Goal: Contribute content

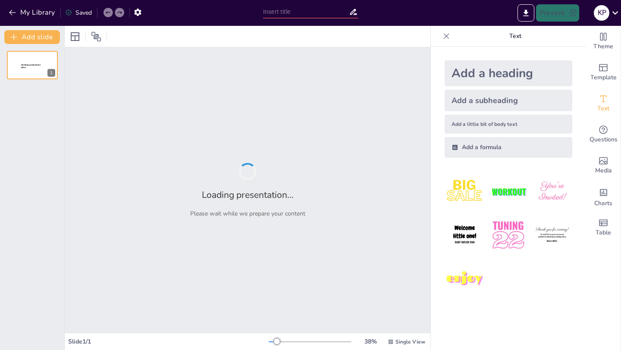
type input "Análisis del Apalancamiento Financiero: Varianza y Covarianza en la Toma de Dec…"
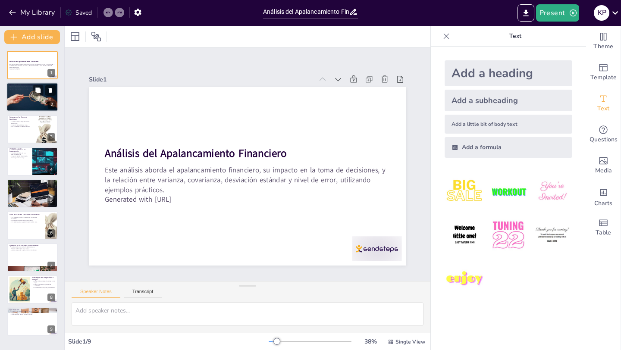
click at [34, 102] on div at bounding box center [32, 97] width 52 height 34
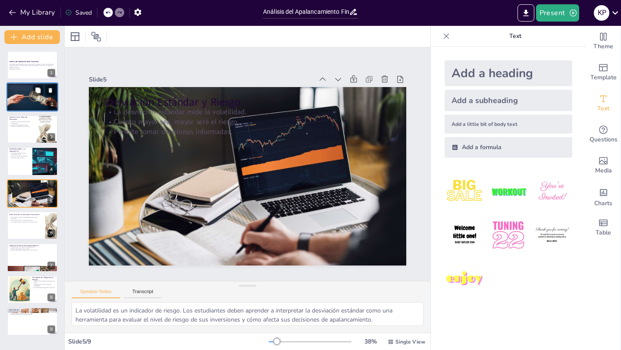
type textarea "La probabilidad de cometer errores en decisiones financieras es un aspecto crít…"
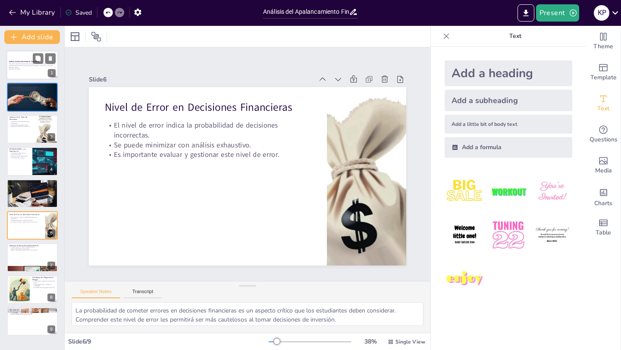
click at [28, 61] on strong "Análisis del Apalancamiento Financiero" at bounding box center [24, 61] width 30 height 2
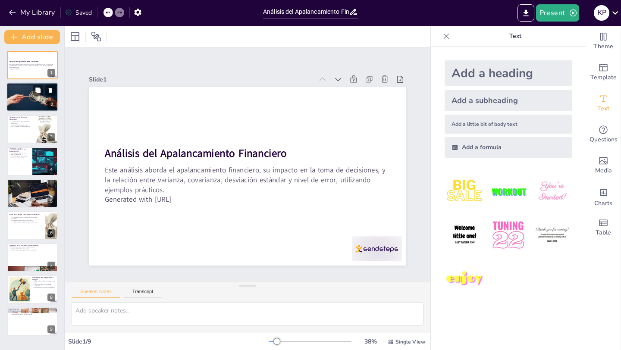
click at [26, 97] on div at bounding box center [32, 97] width 52 height 34
type textarea "El apalancamiento financiero es una estrategia utilizada por muchas empresas e …"
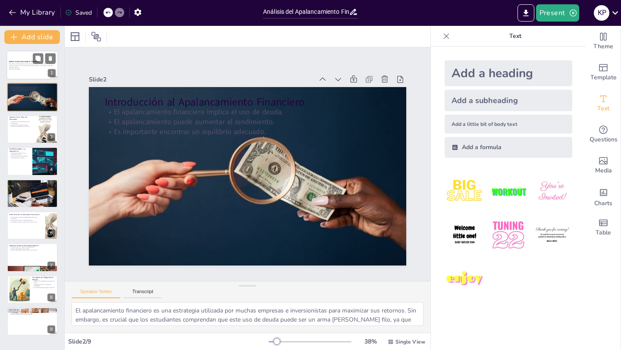
click at [25, 69] on p "Generated with [URL]" at bounding box center [32, 69] width 47 height 2
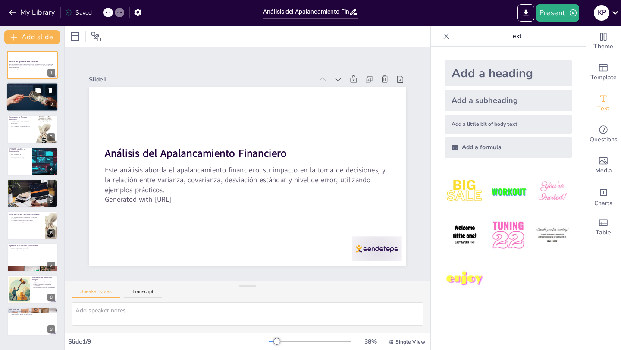
click at [25, 89] on p "Es importante encontrar un equilibrio adecuado." at bounding box center [32, 90] width 47 height 2
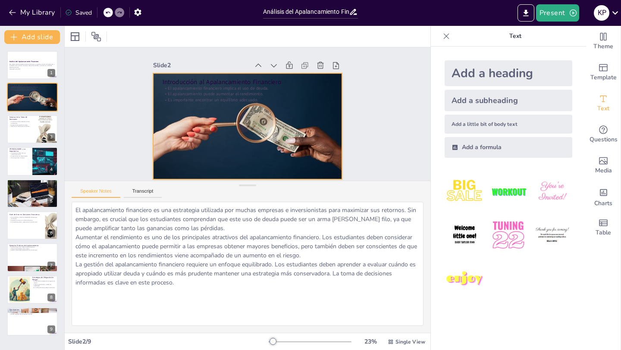
drag, startPoint x: 245, startPoint y: 283, endPoint x: 254, endPoint y: 171, distance: 113.0
click at [254, 181] on div at bounding box center [247, 185] width 17 height 9
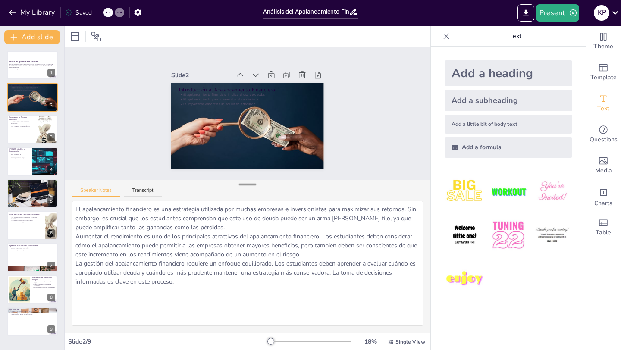
drag, startPoint x: 254, startPoint y: 177, endPoint x: 254, endPoint y: 186, distance: 9.1
click at [254, 186] on div at bounding box center [247, 184] width 17 height 9
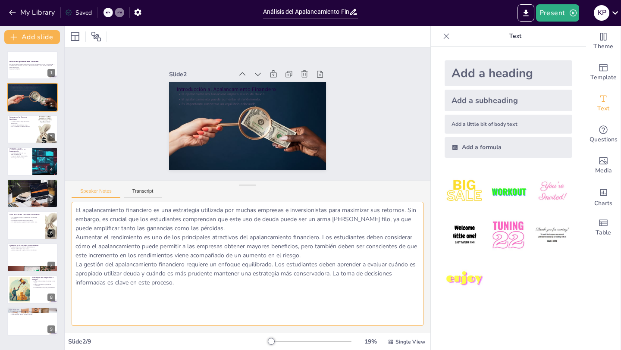
drag, startPoint x: 314, startPoint y: 256, endPoint x: 72, endPoint y: 237, distance: 242.2
click at [72, 237] on textarea "El apalancamiento financiero es una estrategia utilizada por muchas empresas e …" at bounding box center [248, 264] width 352 height 124
click at [301, 241] on textarea "El apalancamiento financiero es una estrategia utilizada por muchas empresas e …" at bounding box center [248, 264] width 352 height 124
drag, startPoint x: 76, startPoint y: 238, endPoint x: 238, endPoint y: 237, distance: 162.2
click at [238, 237] on textarea "El apalancamiento financiero es una estrategia utilizada por muchas empresas e …" at bounding box center [248, 264] width 352 height 124
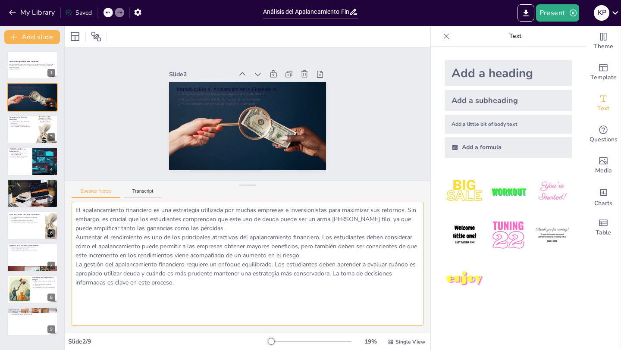
drag, startPoint x: 303, startPoint y: 248, endPoint x: 314, endPoint y: 258, distance: 14.9
click at [314, 258] on textarea "El apalancamiento financiero es una estrategia utilizada por muchas empresas e …" at bounding box center [248, 264] width 352 height 124
click at [12, 125] on p "Influye en las decisiones de inversión." at bounding box center [19, 126] width 21 height 2
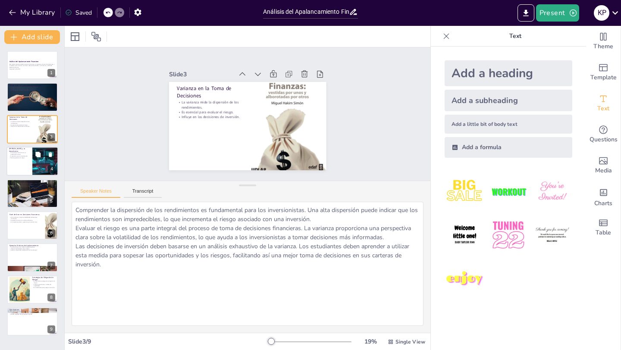
click at [25, 162] on div at bounding box center [32, 161] width 52 height 29
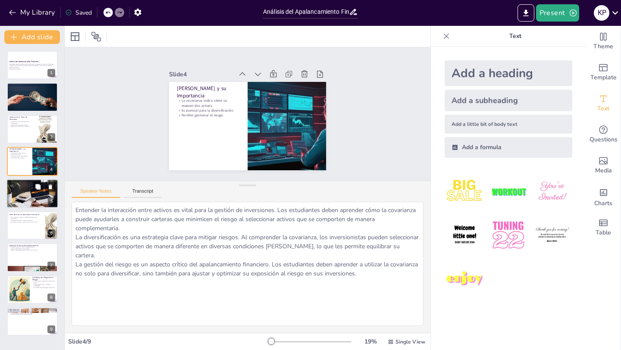
click at [29, 188] on div at bounding box center [32, 193] width 52 height 34
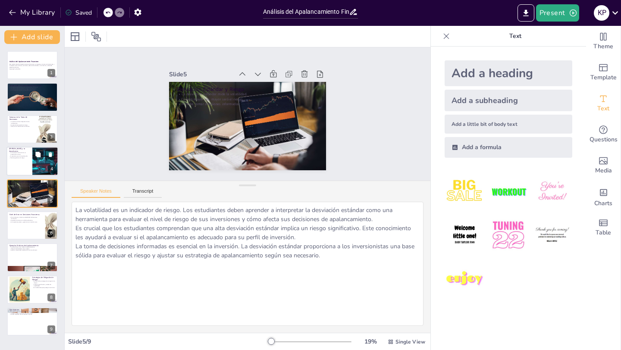
click at [21, 174] on div at bounding box center [32, 161] width 52 height 29
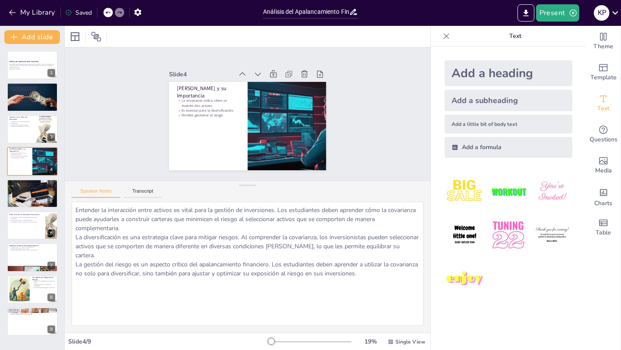
click at [25, 113] on div "Análisis del Apalancamiento Financiero Este análisis aborda el apalancamiento f…" at bounding box center [32, 193] width 64 height 285
click at [15, 133] on div at bounding box center [32, 129] width 52 height 29
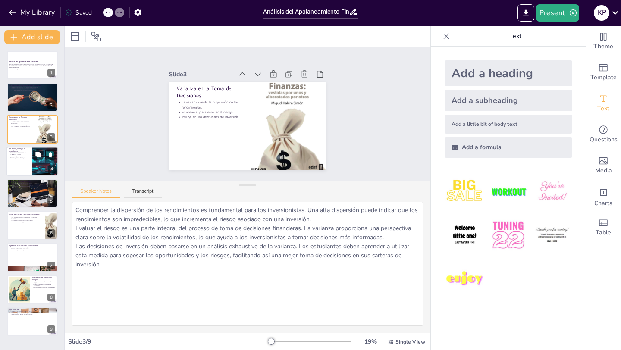
click at [21, 158] on div at bounding box center [32, 161] width 52 height 29
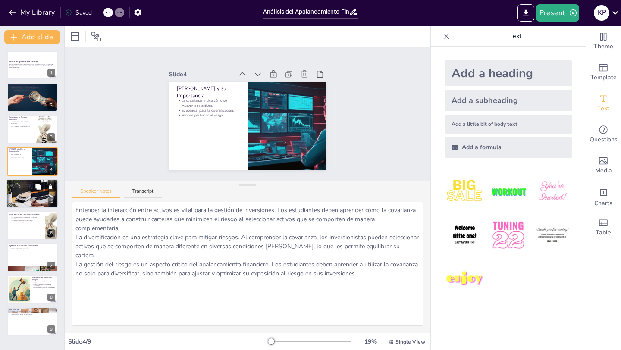
click at [22, 190] on div at bounding box center [32, 193] width 52 height 34
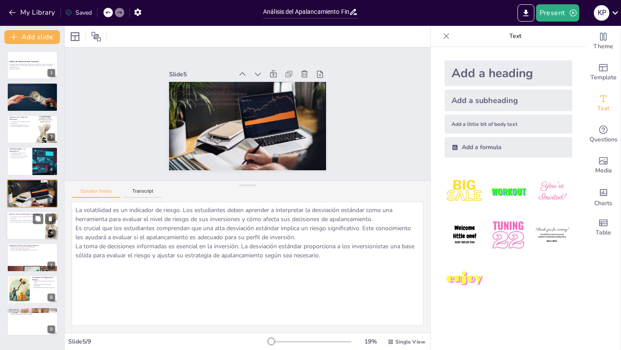
click at [21, 231] on div at bounding box center [32, 225] width 52 height 29
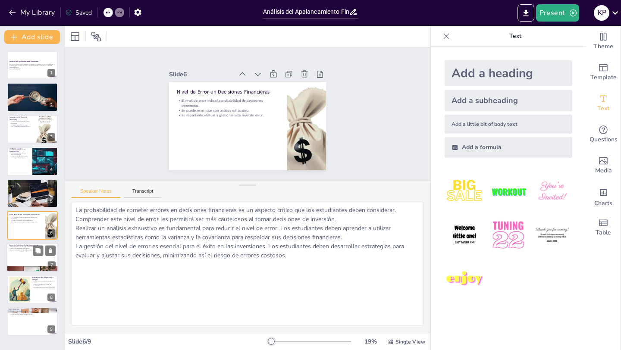
click at [21, 250] on p "Ayuda a comprender la aplicación en el mundo real." at bounding box center [32, 251] width 47 height 2
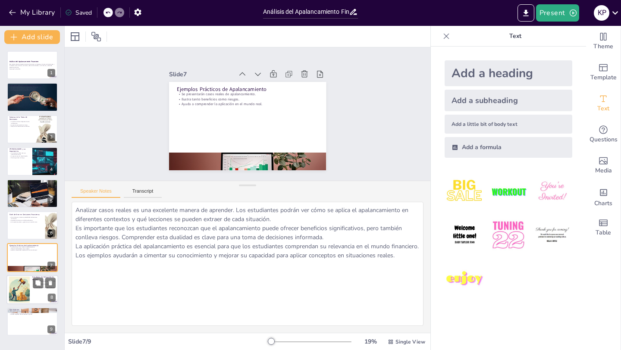
click at [22, 287] on div at bounding box center [19, 289] width 26 height 26
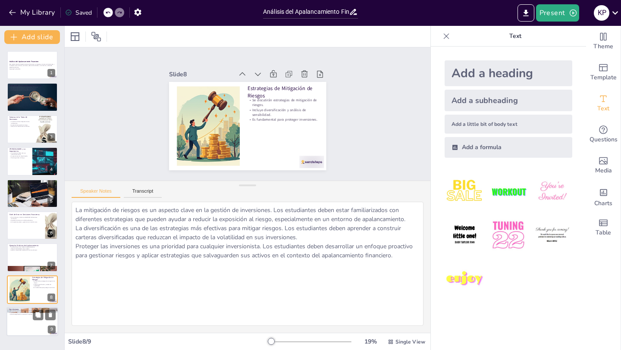
click at [28, 315] on p "El éxito depende de la evaluación rigurosa." at bounding box center [32, 315] width 47 height 2
type textarea "La potenciación de rendimientos es uno de los principales beneficios del apalan…"
